Goal: Use online tool/utility: Utilize a website feature to perform a specific function

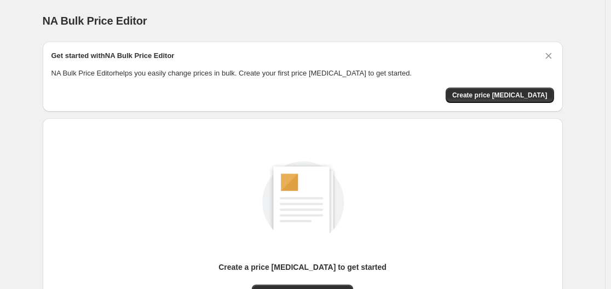
scroll to position [121, 0]
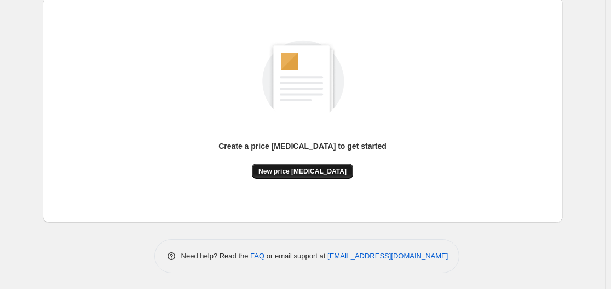
click at [307, 165] on button "New price [MEDICAL_DATA]" at bounding box center [302, 171] width 101 height 15
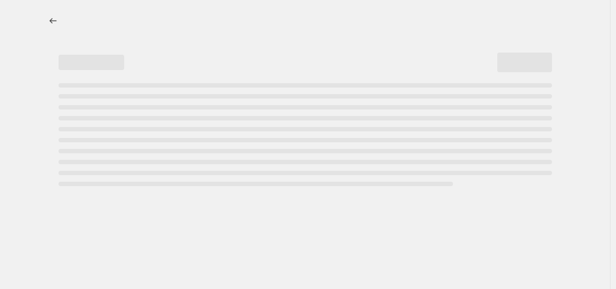
select select "percentage"
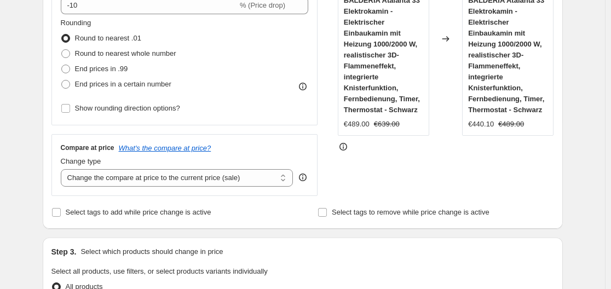
scroll to position [164, 0]
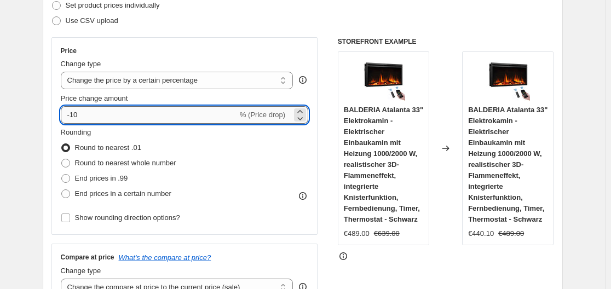
drag, startPoint x: 72, startPoint y: 115, endPoint x: 102, endPoint y: 117, distance: 29.6
click at [102, 117] on input "-10" at bounding box center [149, 115] width 177 height 18
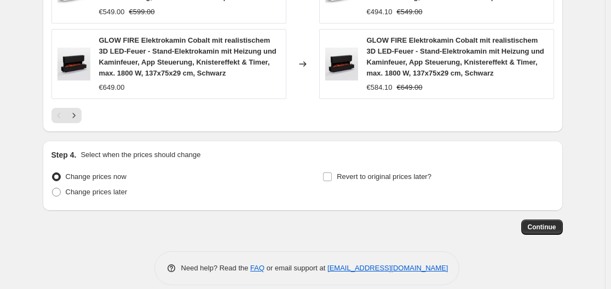
scroll to position [932, 0]
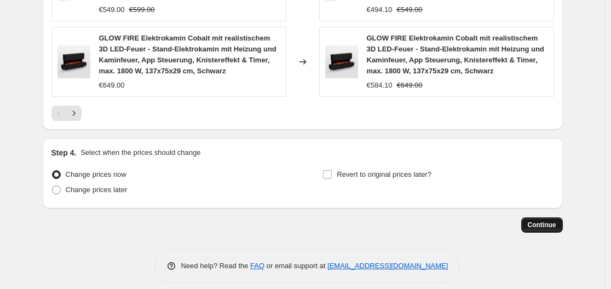
type input "-30"
click at [551, 221] on span "Continue" at bounding box center [542, 225] width 28 height 9
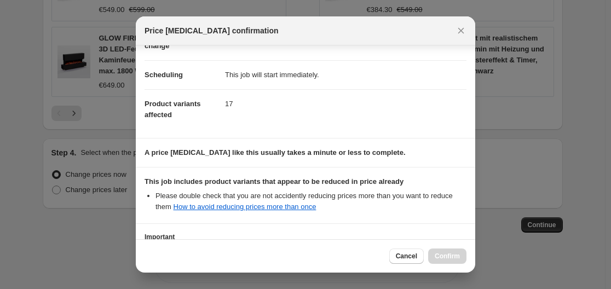
scroll to position [172, 0]
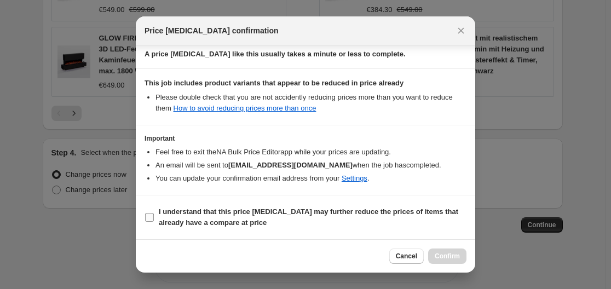
click at [155, 215] on label "I understand that this price [MEDICAL_DATA] may further reduce the prices of it…" at bounding box center [305, 217] width 322 height 26
click at [154, 215] on input "I understand that this price [MEDICAL_DATA] may further reduce the prices of it…" at bounding box center [149, 217] width 9 height 9
checkbox input "true"
click at [439, 253] on span "Confirm" at bounding box center [447, 256] width 25 height 9
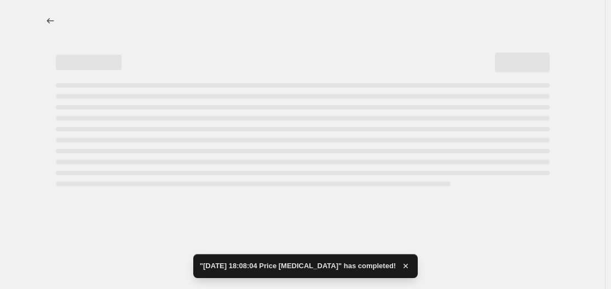
select select "percentage"
